Goal: Information Seeking & Learning: Learn about a topic

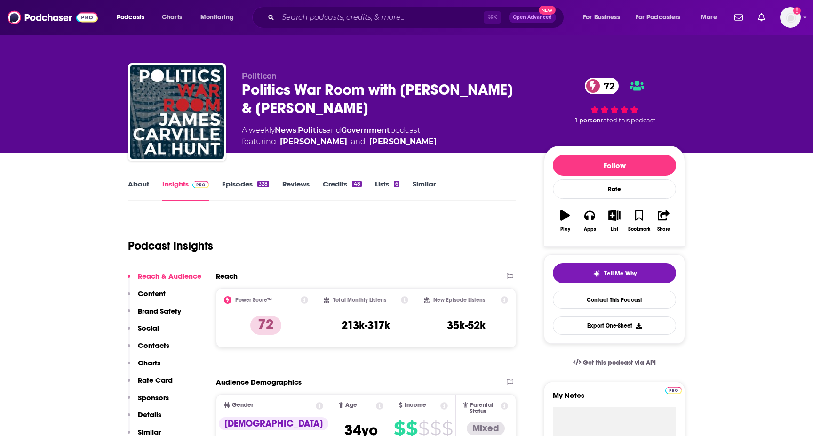
click at [373, 253] on div "Podcast Insights" at bounding box center [318, 240] width 381 height 48
click at [179, 188] on link "Insights" at bounding box center [185, 190] width 47 height 22
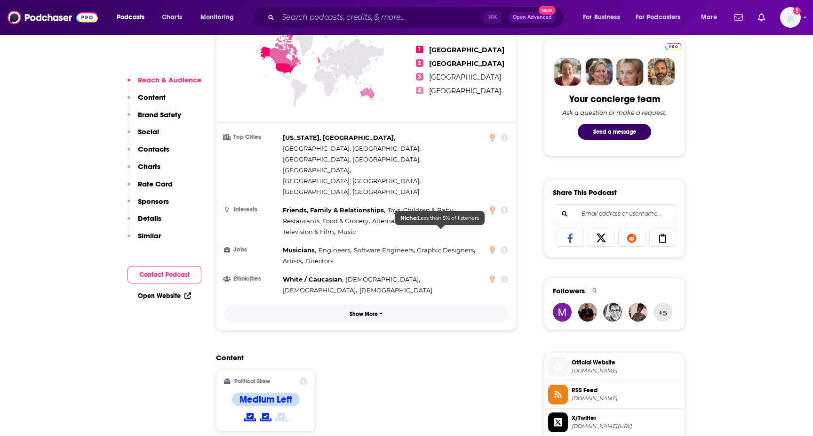
scroll to position [463, 0]
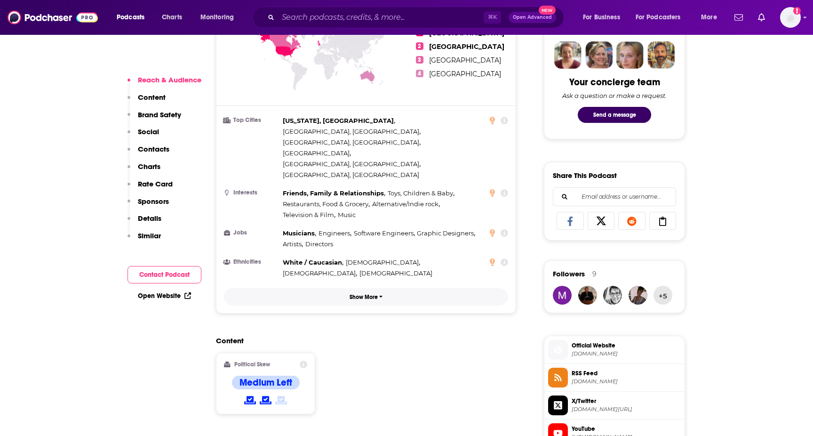
click at [384, 288] on button "Show More" at bounding box center [366, 296] width 284 height 17
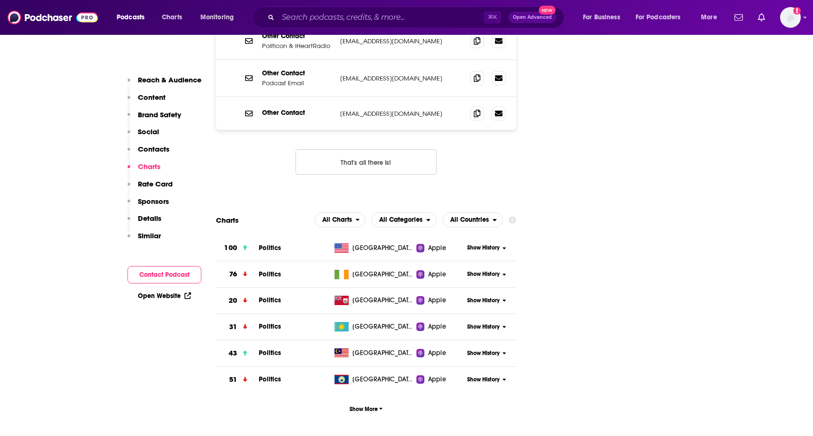
scroll to position [1410, 0]
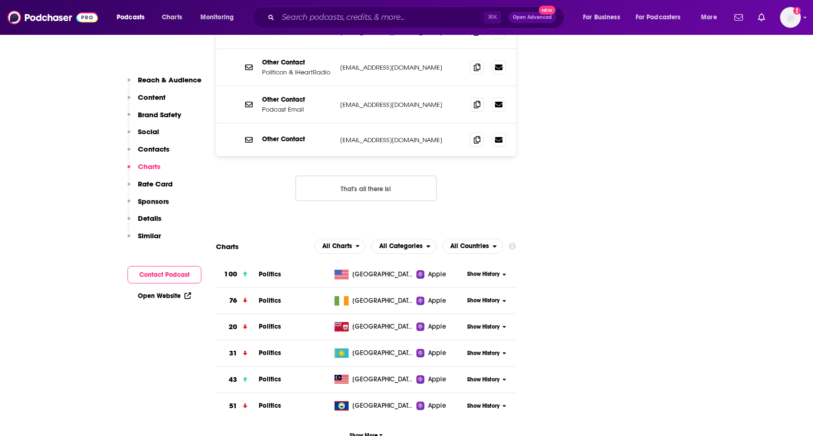
click at [470, 270] on span "Show History" at bounding box center [483, 274] width 32 height 8
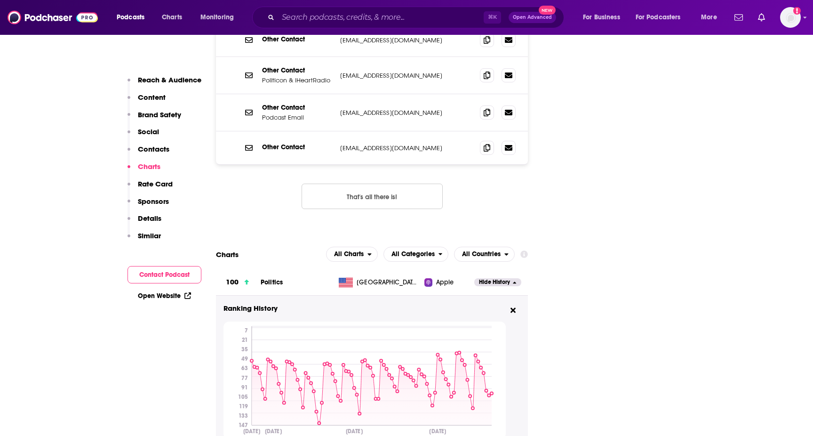
click at [274, 278] on span "Politics" at bounding box center [272, 282] width 22 height 8
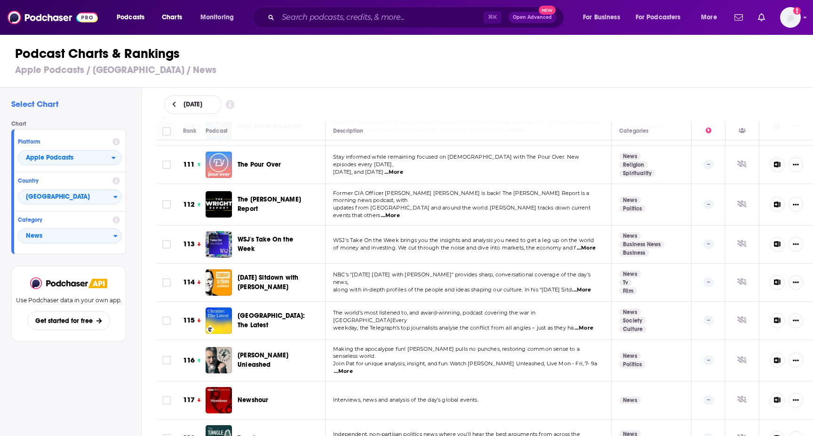
scroll to position [1444, 0]
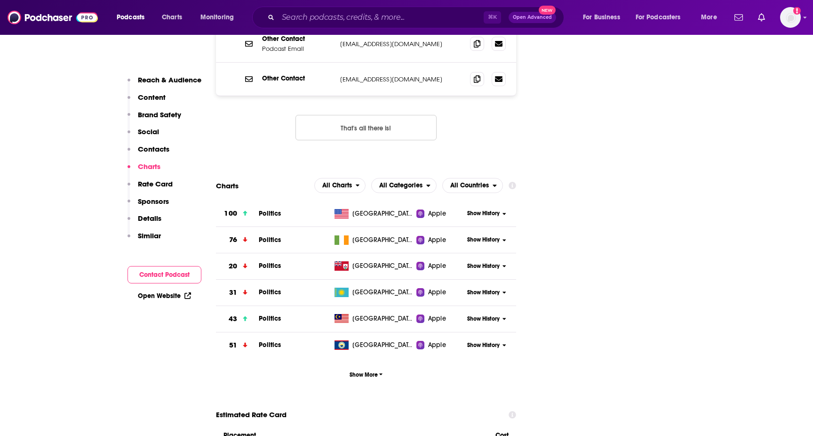
scroll to position [1361, 0]
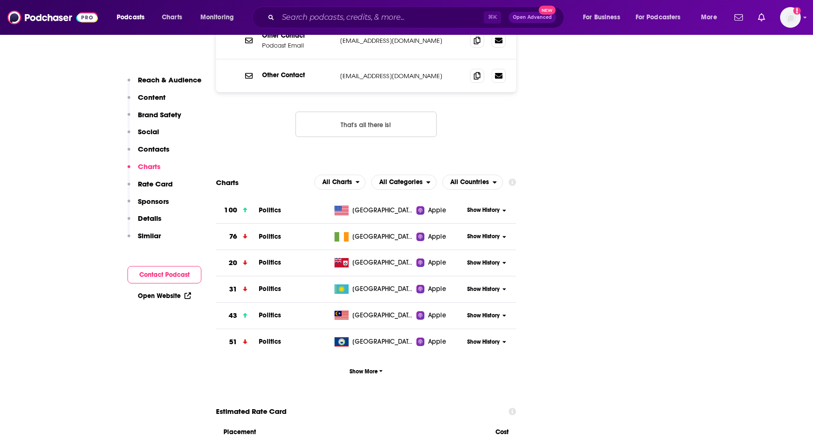
click at [490, 199] on div "Show History" at bounding box center [490, 210] width 52 height 23
click at [490, 206] on span "Show History" at bounding box center [483, 210] width 32 height 8
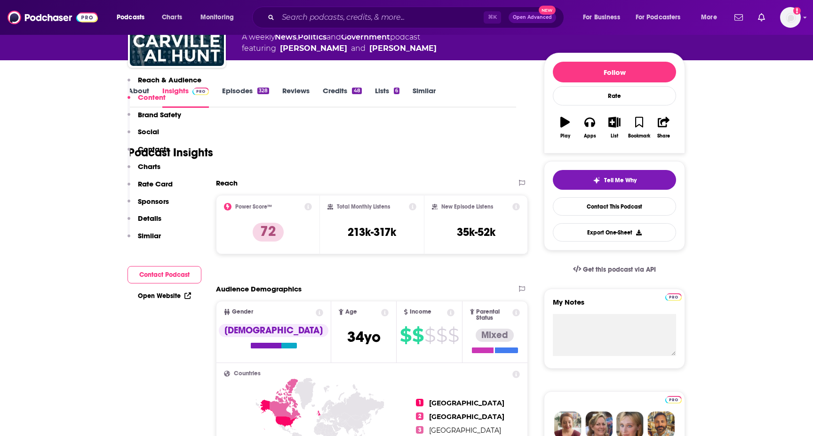
scroll to position [0, 0]
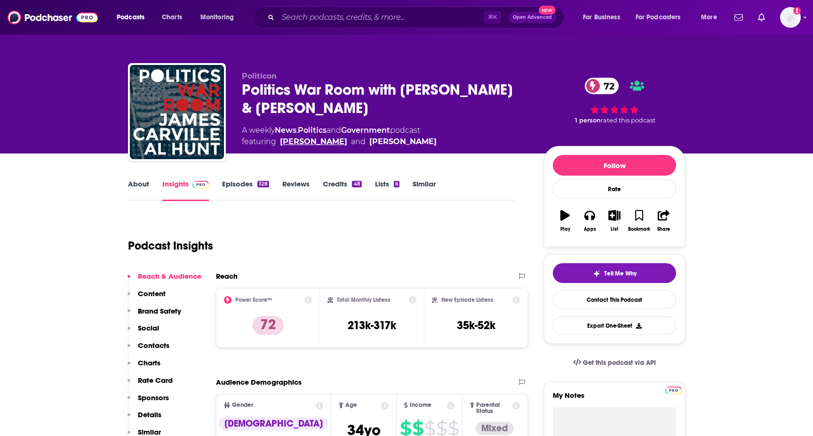
click at [315, 141] on link "[PERSON_NAME]" at bounding box center [313, 141] width 67 height 11
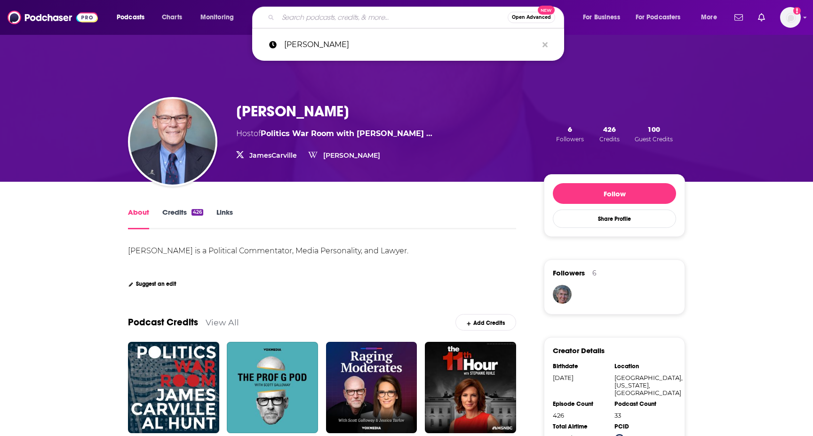
click at [306, 20] on input "Search podcasts, credits, & more..." at bounding box center [393, 17] width 230 height 15
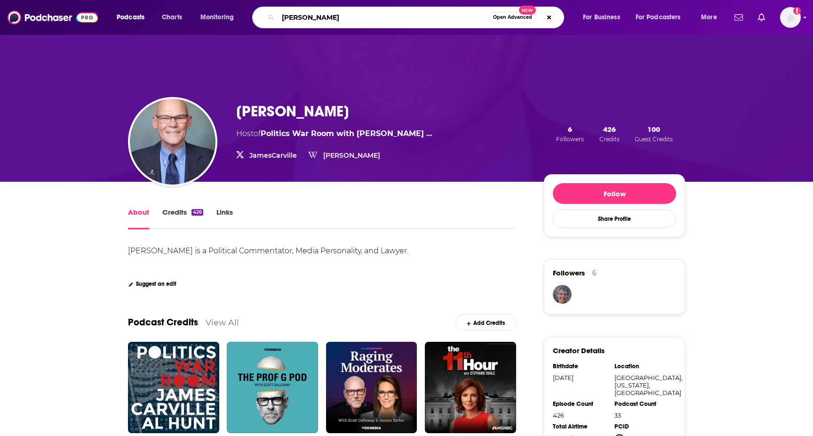
type input "[PERSON_NAME]"
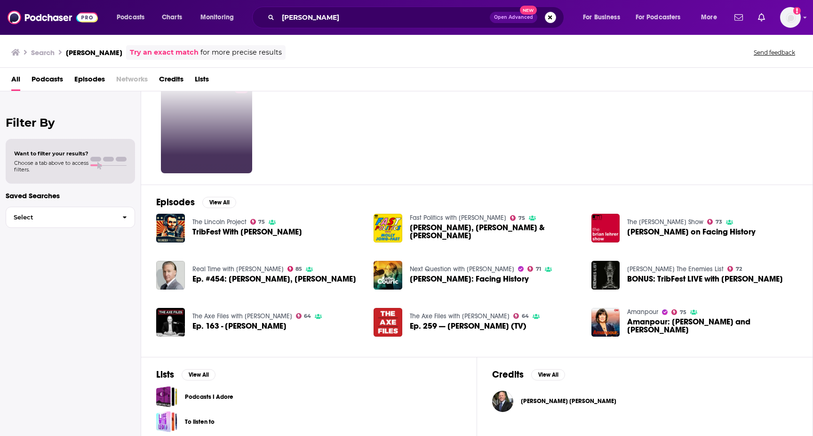
scroll to position [41, 0]
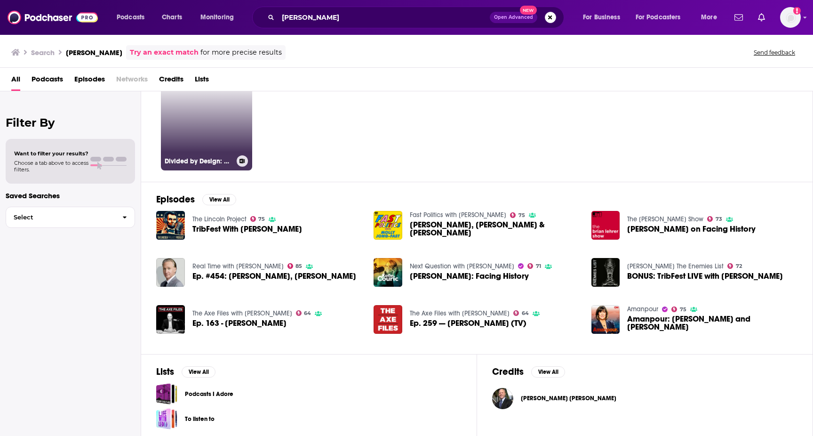
click at [228, 123] on link "43 Divided by Design: A Podcast by E Pluribus Unum" at bounding box center [206, 124] width 91 height 91
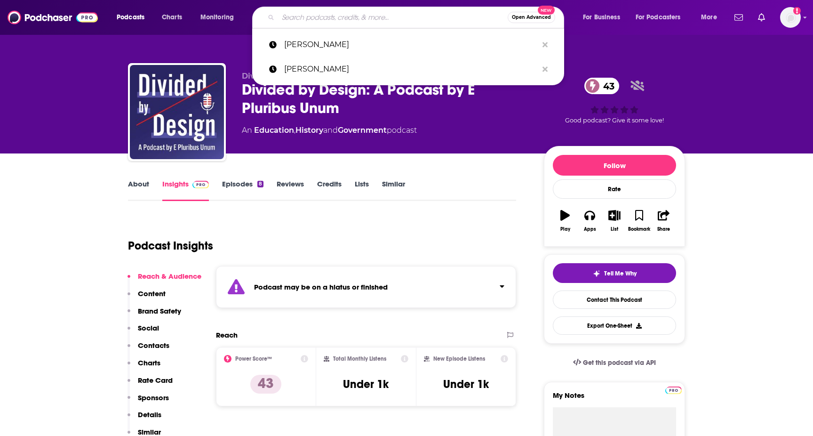
click at [285, 14] on input "Search podcasts, credits, & more..." at bounding box center [393, 17] width 230 height 15
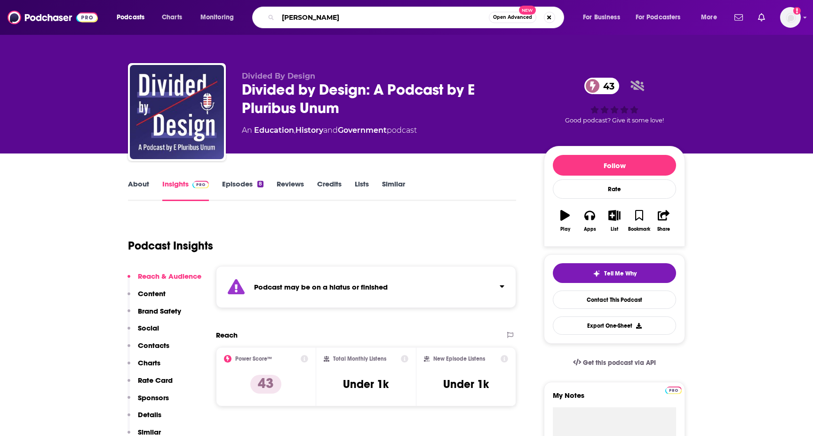
type input "[PERSON_NAME]"
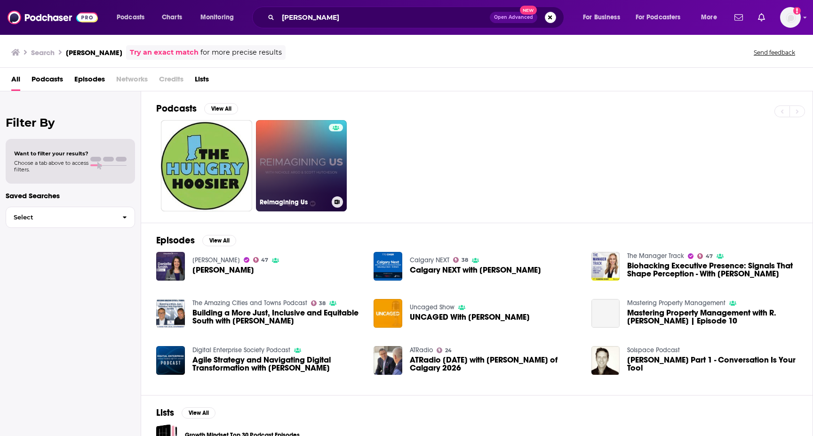
click at [335, 158] on div at bounding box center [336, 160] width 14 height 72
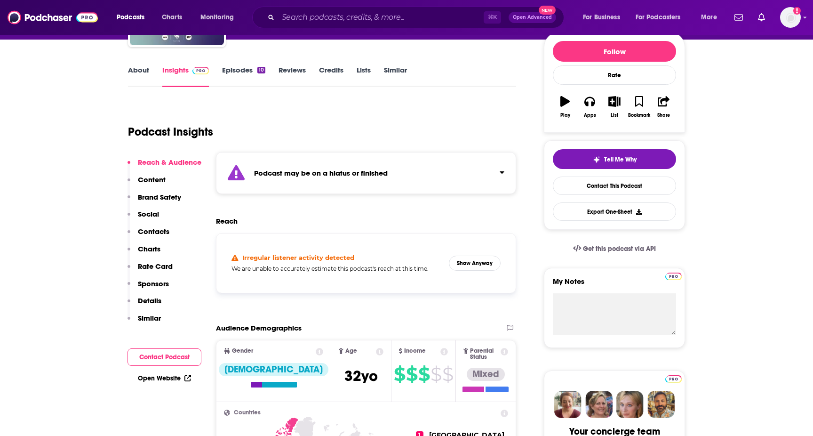
scroll to position [117, 0]
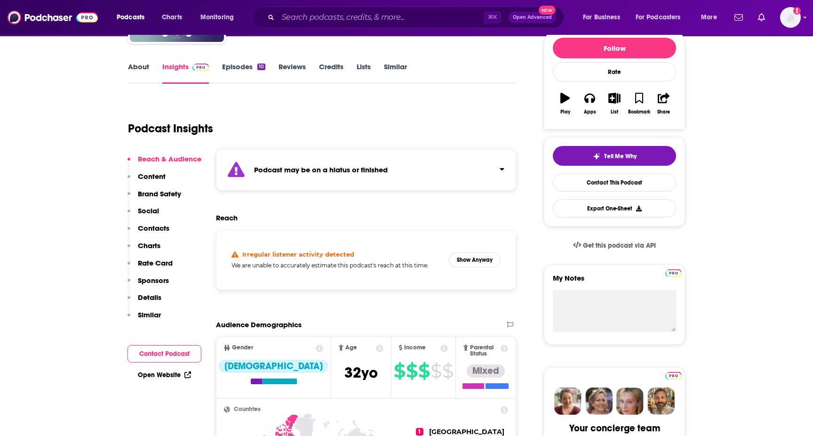
click at [340, 171] on strong "Podcast may be on a hiatus or finished" at bounding box center [321, 169] width 134 height 9
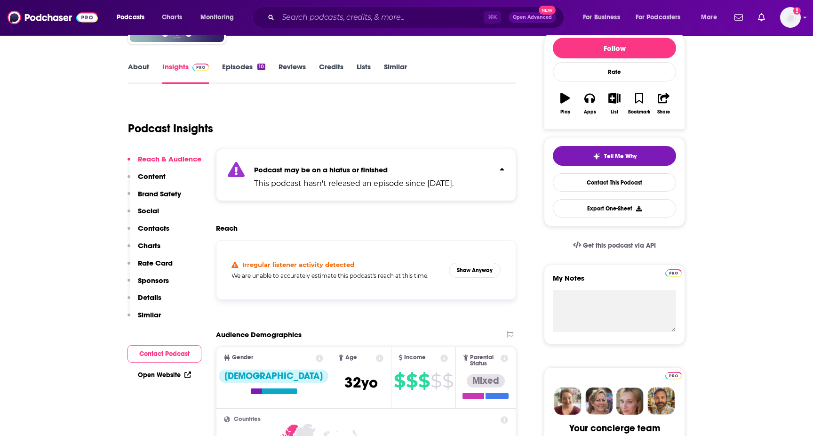
click at [340, 171] on strong "Podcast may be on a hiatus or finished" at bounding box center [321, 169] width 134 height 9
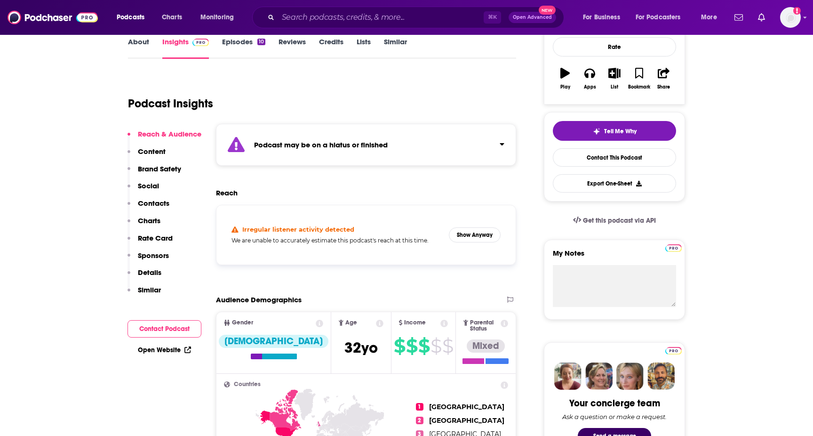
scroll to position [143, 0]
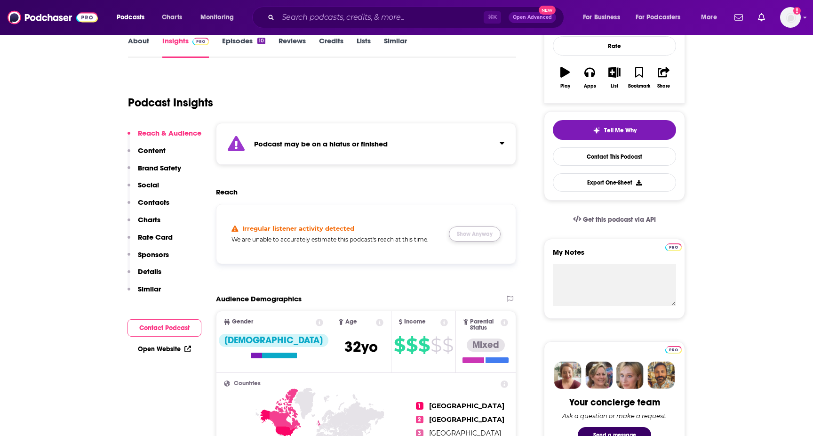
click at [464, 238] on button "Show Anyway" at bounding box center [475, 233] width 52 height 15
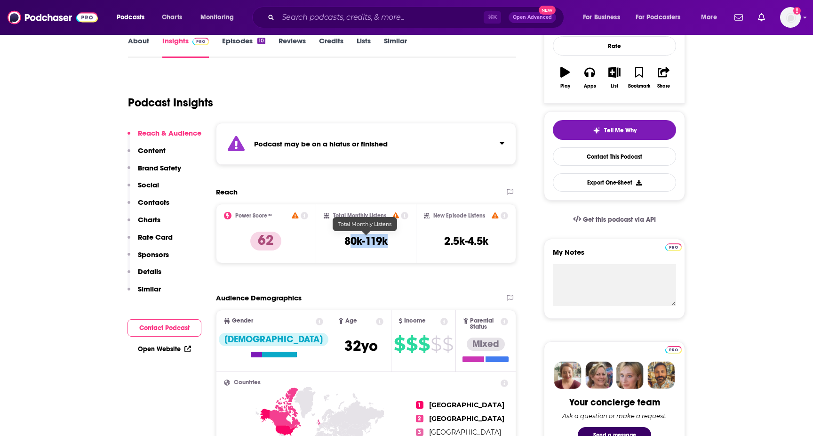
drag, startPoint x: 385, startPoint y: 248, endPoint x: 351, endPoint y: 238, distance: 35.7
click at [351, 238] on h3 "80k-119k" at bounding box center [365, 241] width 43 height 14
drag, startPoint x: 387, startPoint y: 239, endPoint x: 331, endPoint y: 219, distance: 59.2
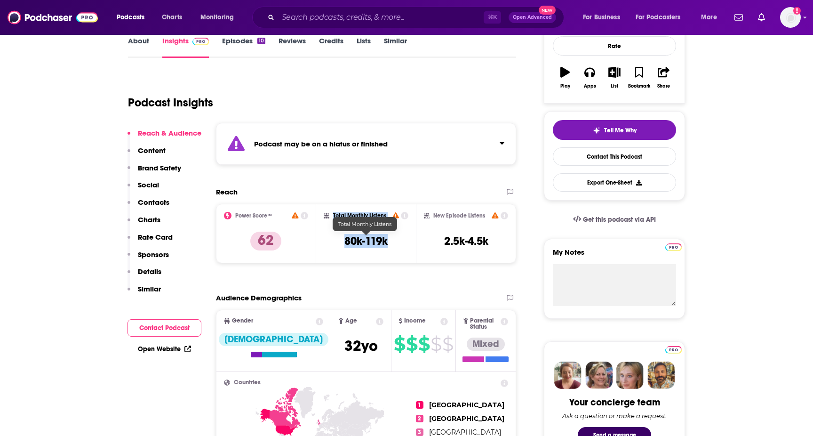
click at [331, 219] on div "Total Monthly Listens 80k-119k" at bounding box center [366, 233] width 85 height 43
click at [338, 225] on div "Total Monthly Listens 80k-119k" at bounding box center [366, 233] width 85 height 43
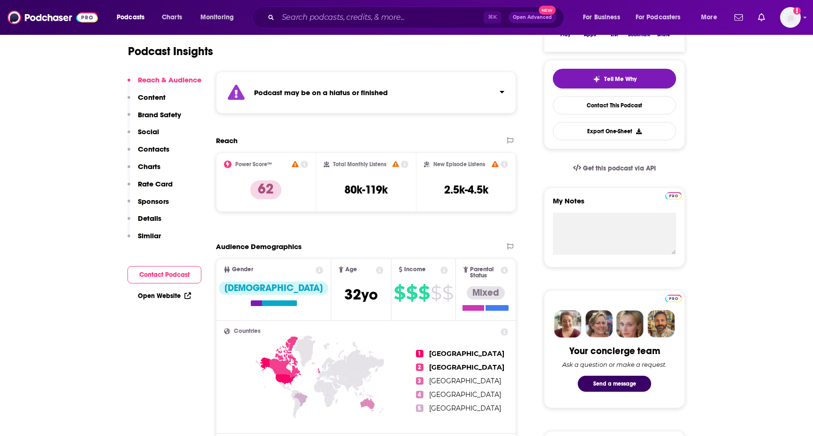
scroll to position [192, 0]
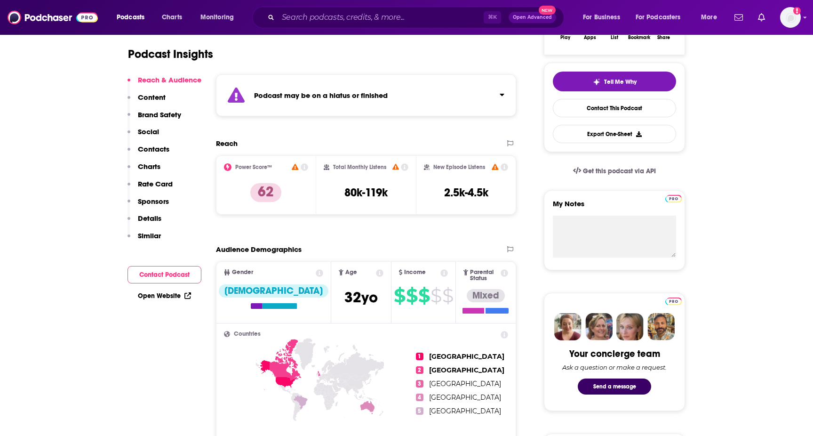
click at [504, 167] on icon at bounding box center [505, 167] width 8 height 8
click at [403, 166] on icon at bounding box center [405, 167] width 8 height 8
click at [401, 194] on div "Total Monthly Listens 80k-119k" at bounding box center [366, 184] width 85 height 43
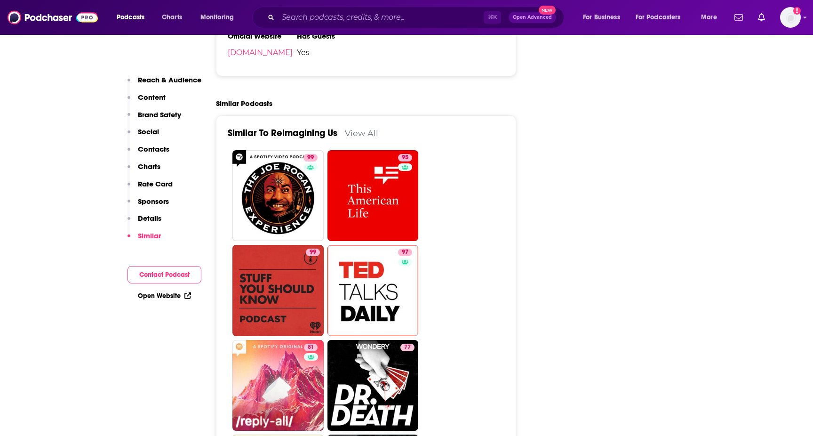
scroll to position [1679, 0]
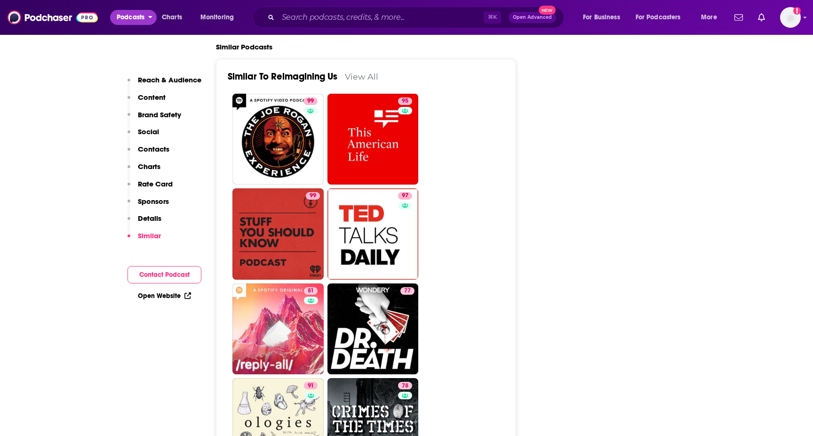
click at [125, 19] on span "Podcasts" at bounding box center [131, 17] width 28 height 13
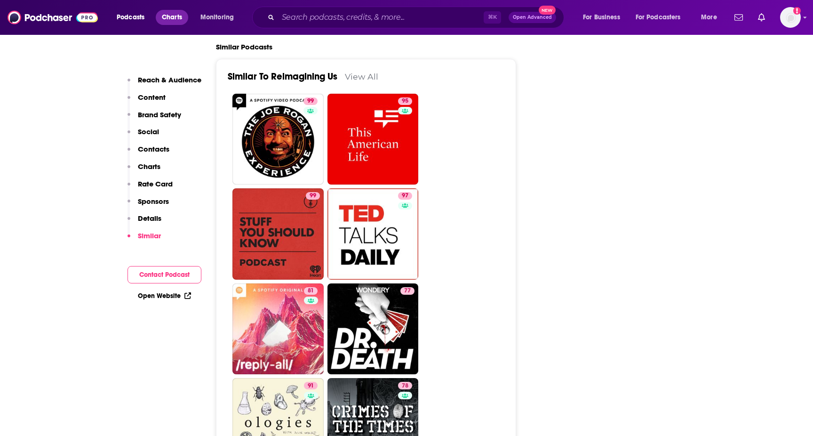
click at [164, 17] on span "Charts" at bounding box center [172, 17] width 20 height 13
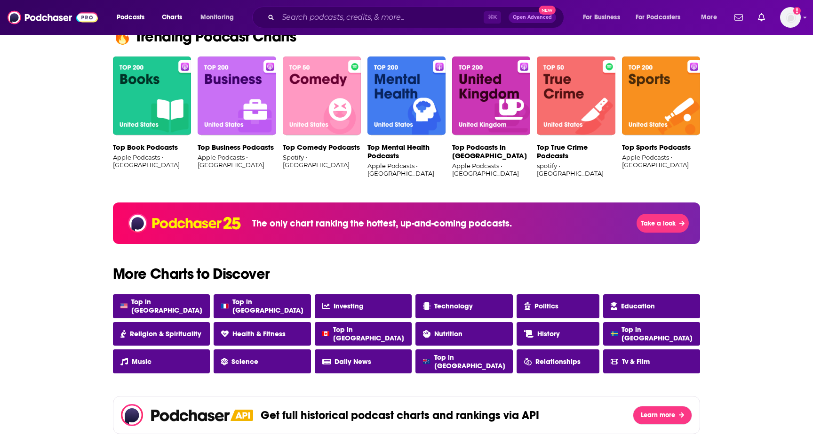
scroll to position [617, 0]
